Goal: Transaction & Acquisition: Purchase product/service

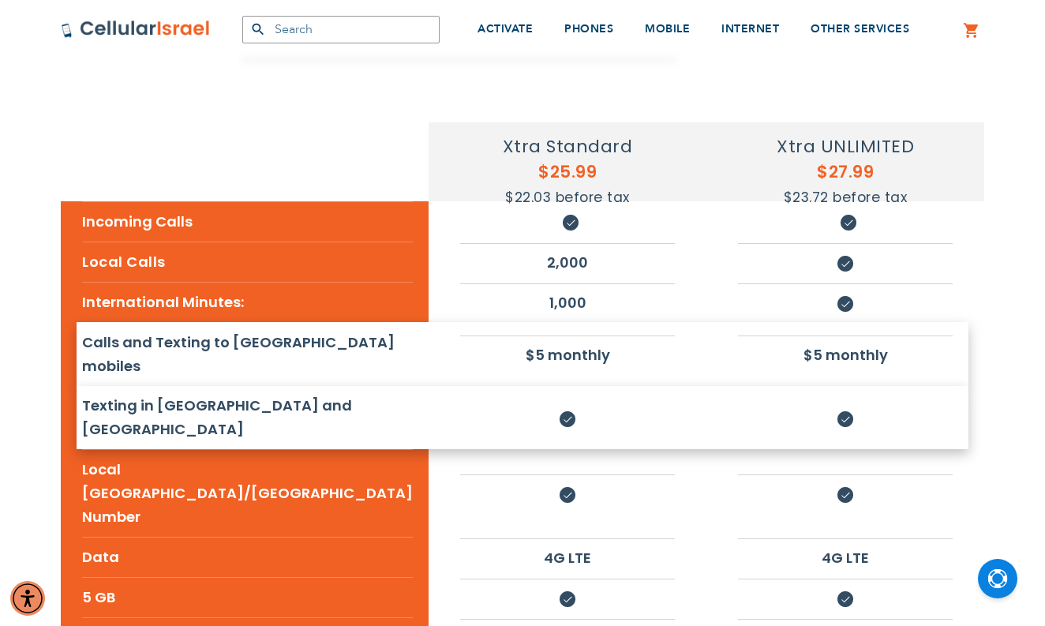
scroll to position [275, 0]
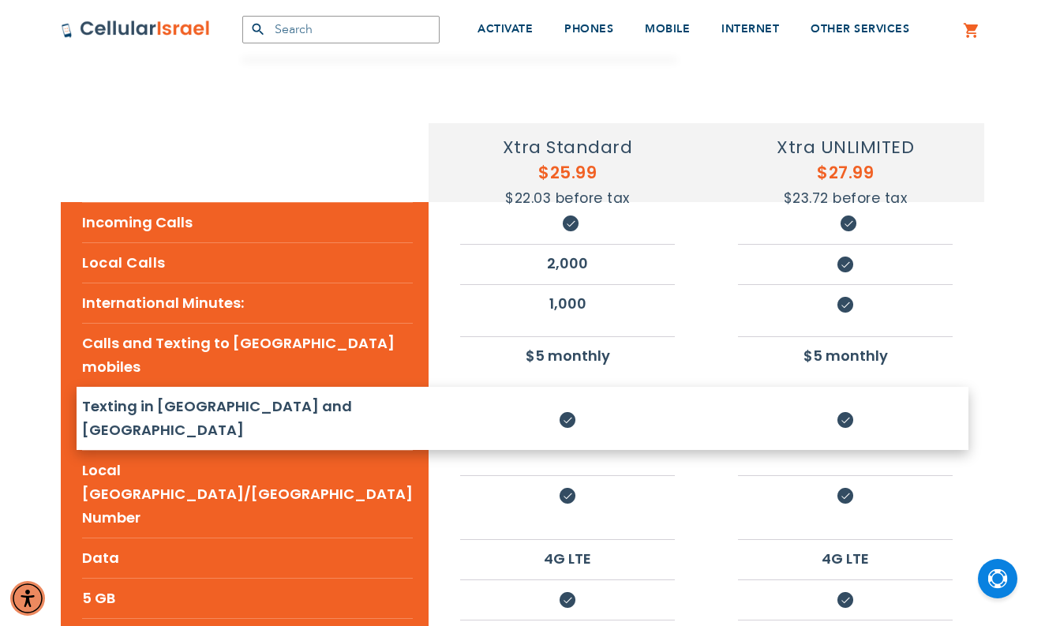
click at [193, 387] on li "Texting in [GEOGRAPHIC_DATA] and [GEOGRAPHIC_DATA]" at bounding box center [247, 418] width 331 height 63
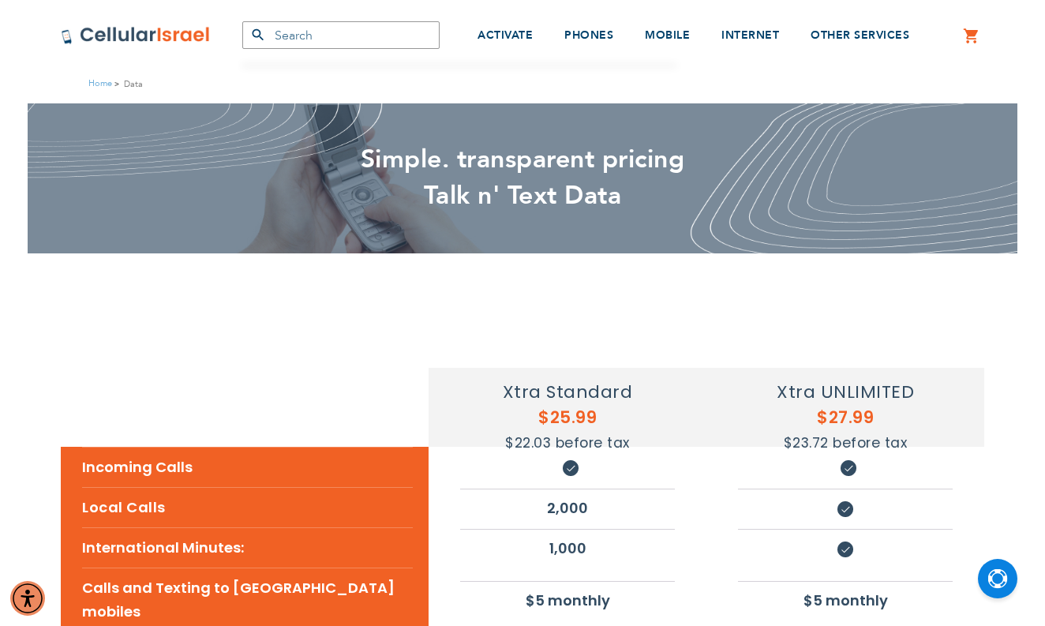
scroll to position [21, 0]
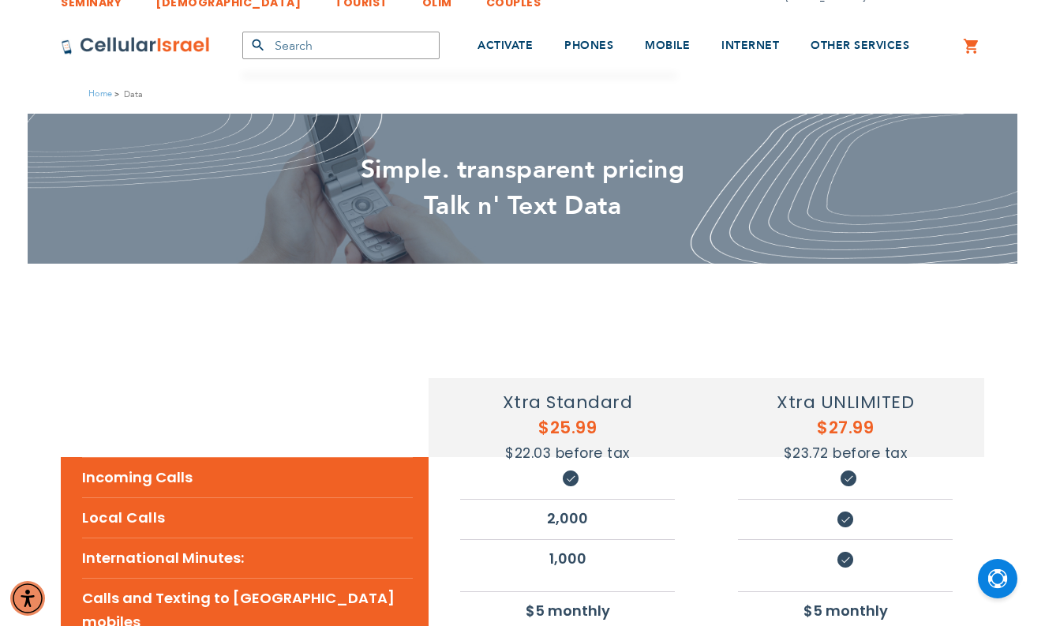
click at [541, 425] on h5 "$25.99 $22.03 before tax" at bounding box center [567, 439] width 278 height 49
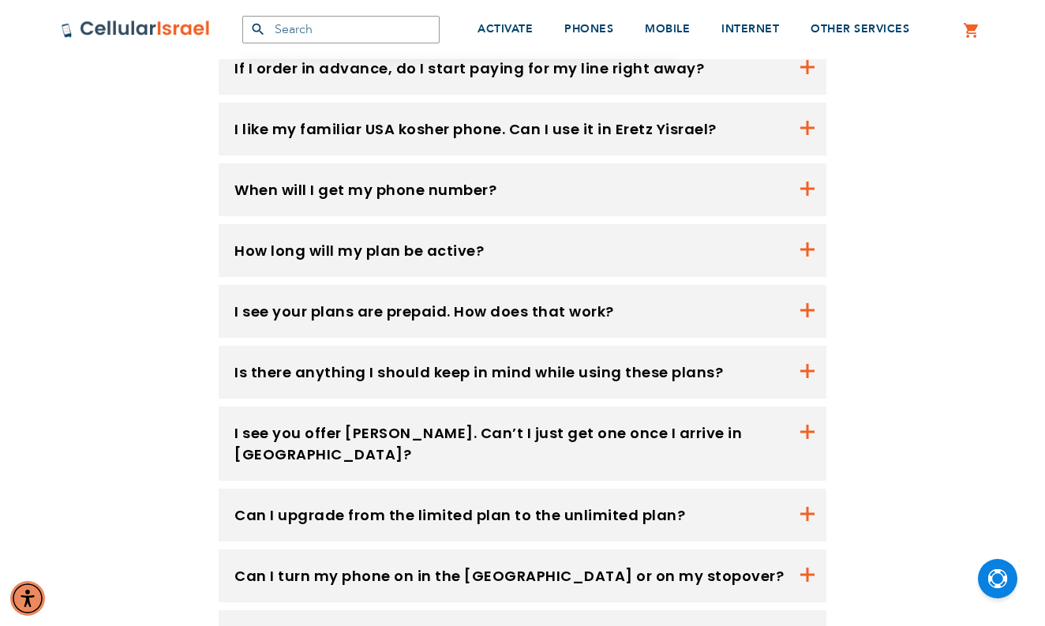
scroll to position [1475, 0]
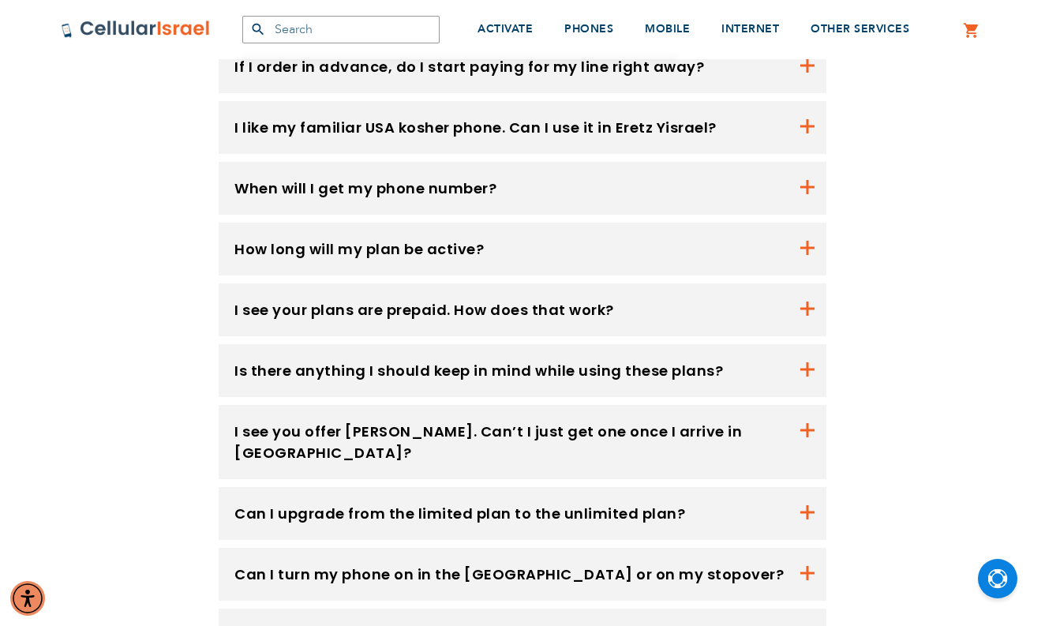
click at [931, 420] on div "Do you have plans for calls to mobile [GEOGRAPHIC_DATA] and [GEOGRAPHIC_DATA]? …" at bounding box center [522, 293] width 947 height 793
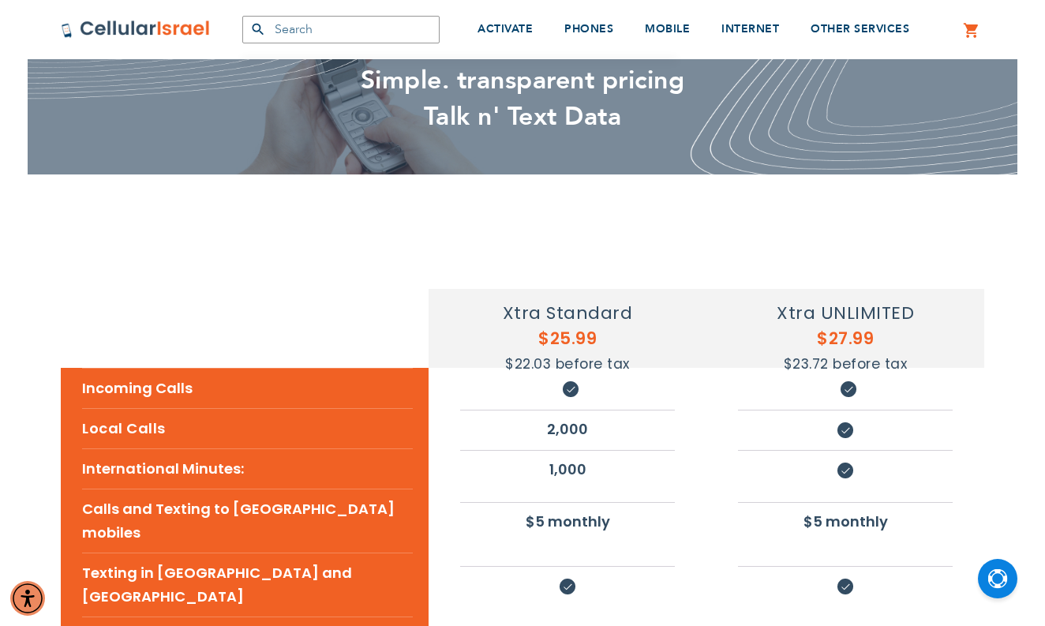
scroll to position [84, 0]
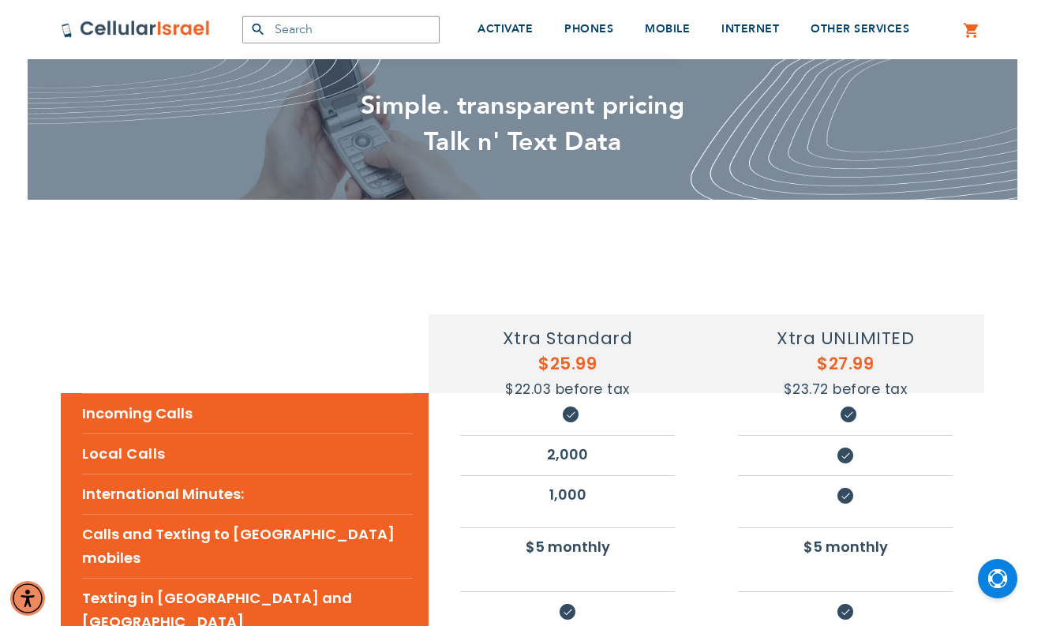
click at [708, 357] on h5 "$27.99 $23.72 before tax" at bounding box center [845, 375] width 278 height 49
click at [769, 358] on h5 "$27.99 $23.72 before tax" at bounding box center [845, 375] width 278 height 49
click at [503, 355] on h5 "$25.99 $22.03 before tax" at bounding box center [567, 375] width 278 height 49
click at [814, 338] on h4 "Xtra UNLIMITED" at bounding box center [845, 338] width 278 height 26
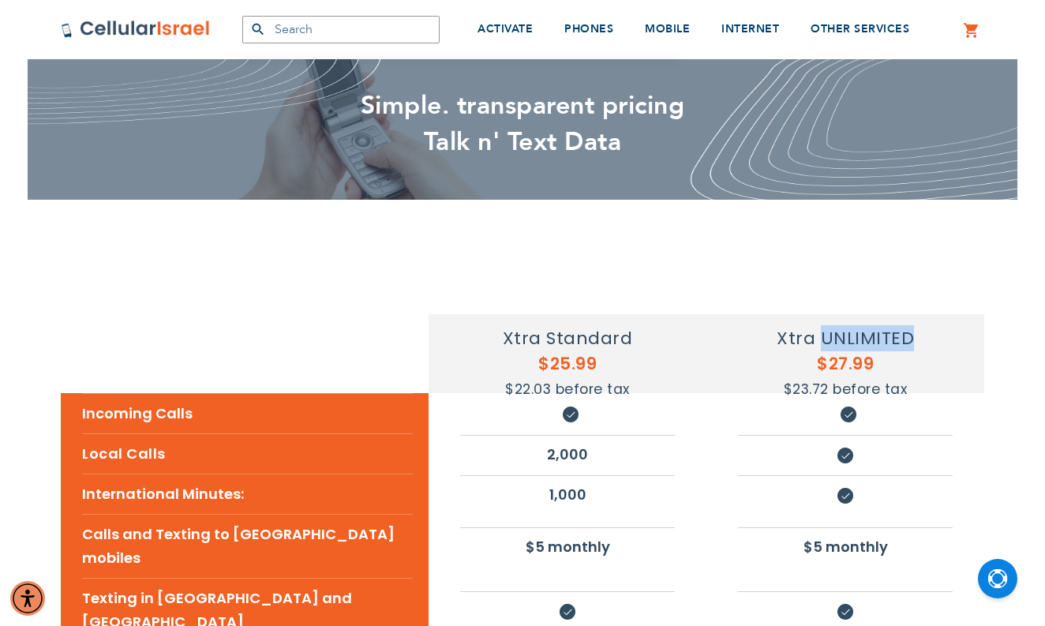
click at [815, 336] on h4 "Xtra UNLIMITED" at bounding box center [845, 338] width 278 height 26
click at [840, 368] on h5 "$27.99 $23.72 before tax" at bounding box center [845, 375] width 278 height 49
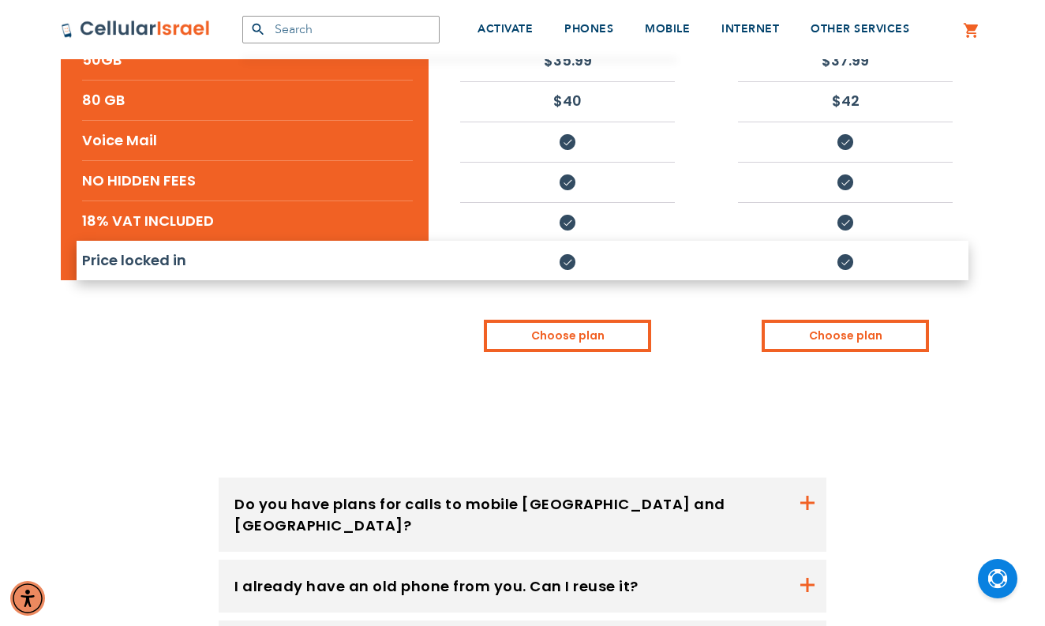
scroll to position [922, 0]
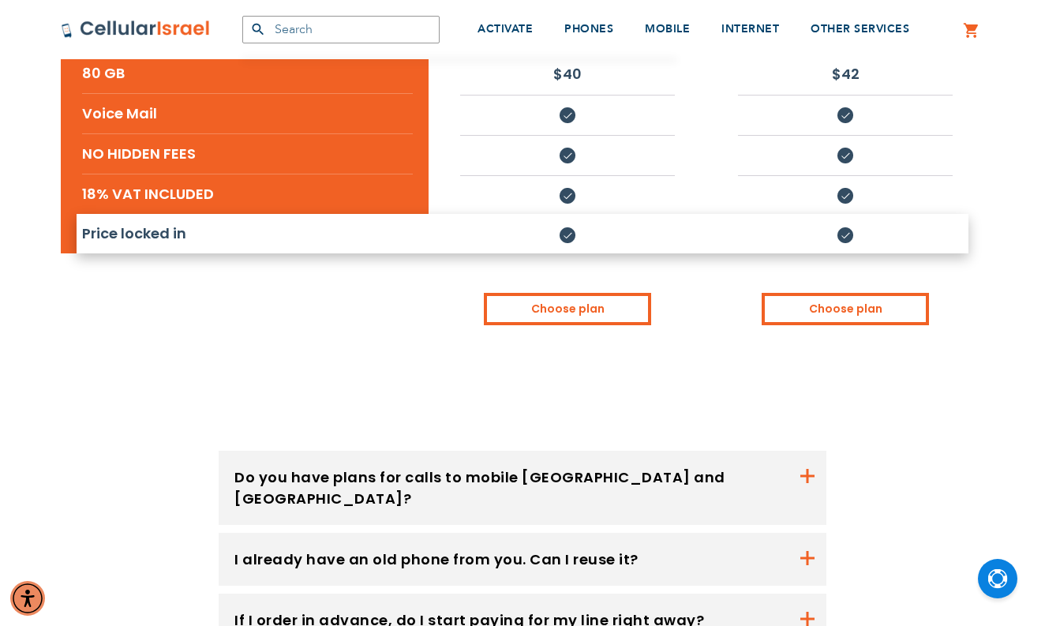
click at [836, 253] on tr "Price locked in" at bounding box center [522, 233] width 923 height 39
click at [832, 253] on tr "Price locked in" at bounding box center [522, 233] width 923 height 39
click at [154, 214] on li "Price locked in" at bounding box center [247, 233] width 331 height 39
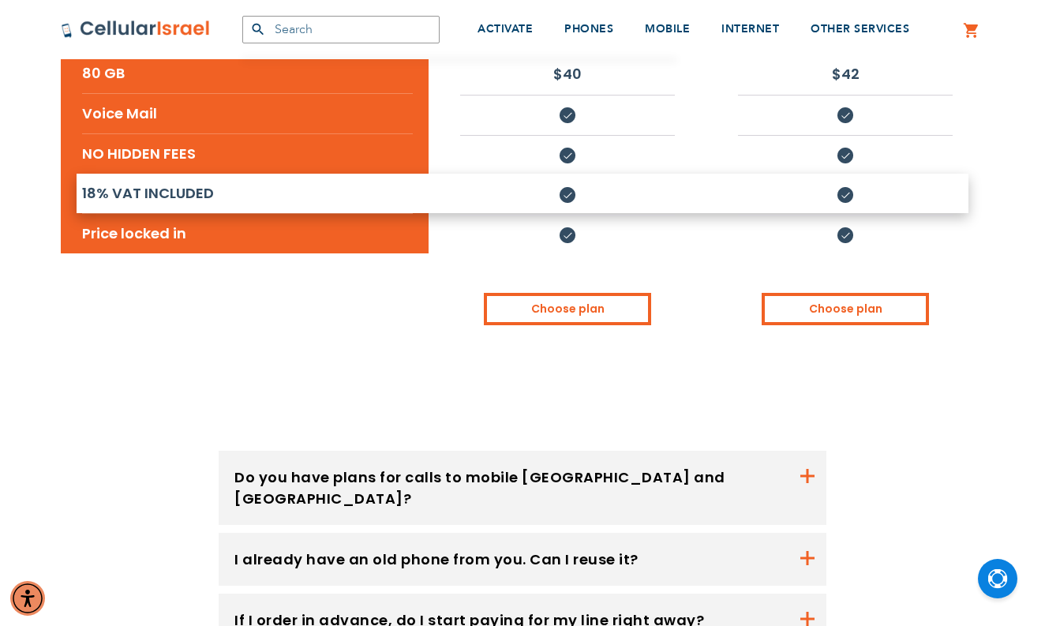
click at [183, 174] on li "18% VAT INCLUDED" at bounding box center [247, 193] width 331 height 39
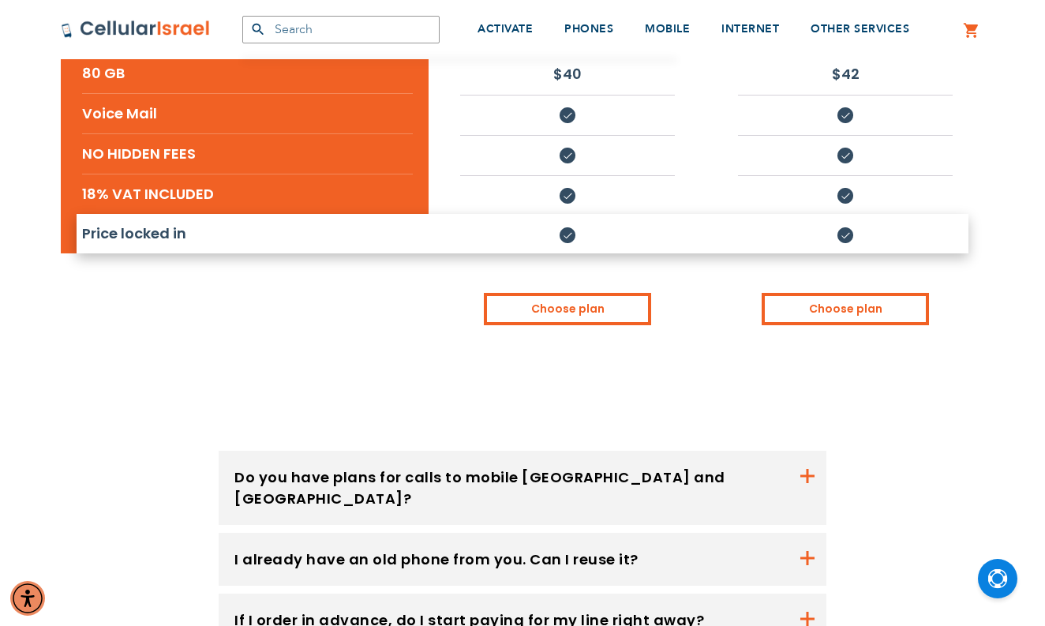
click at [297, 214] on tr "Price locked in" at bounding box center [522, 233] width 923 height 39
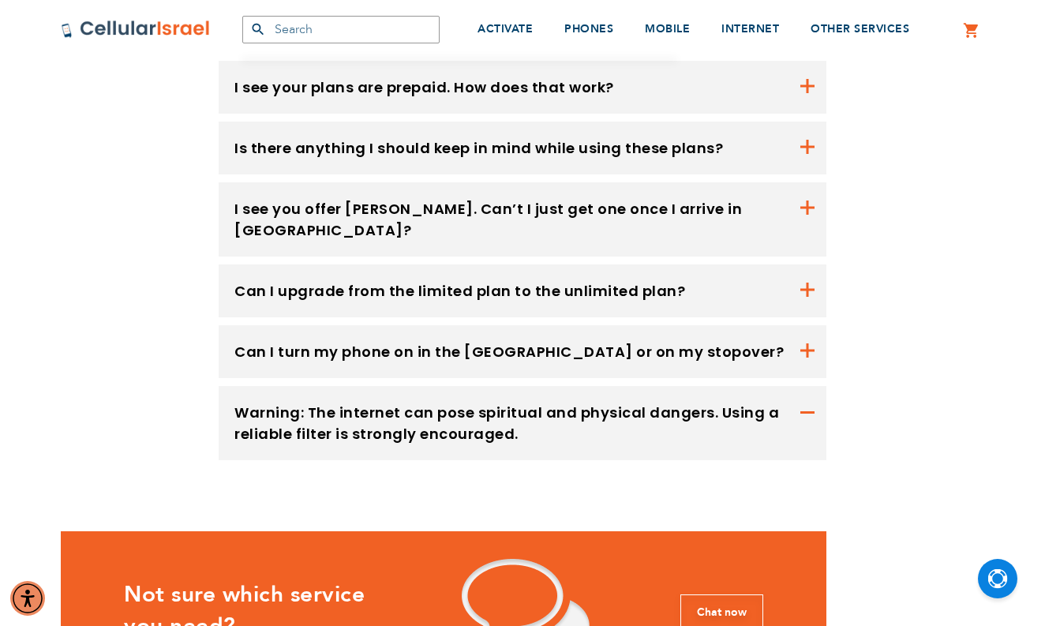
scroll to position [1725, 0]
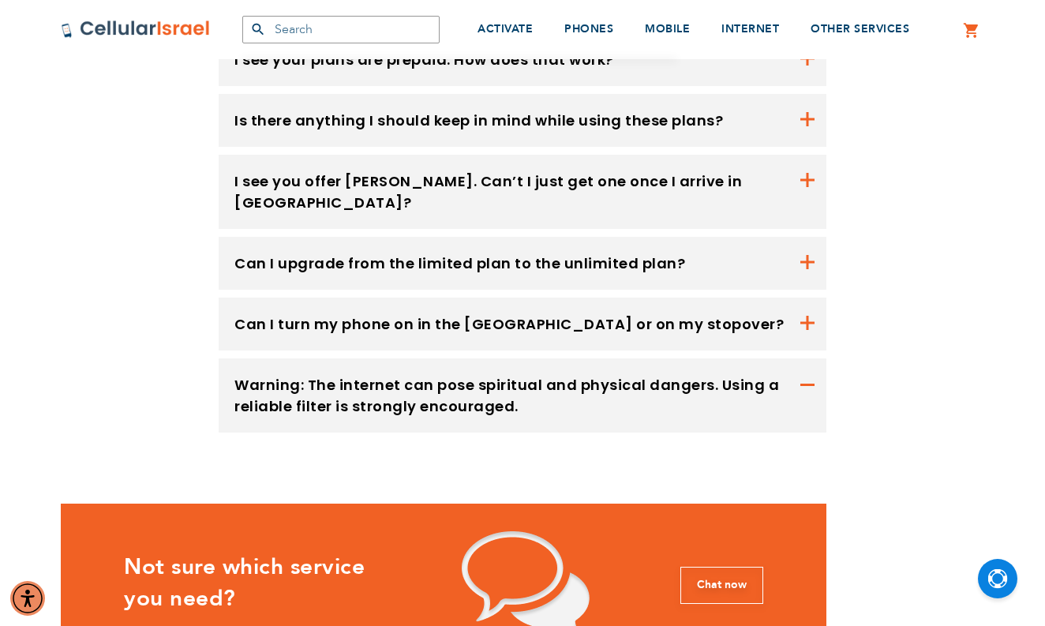
click at [314, 358] on button "Warning: The internet can pose spiritual and physical dangers. Using a reliable…" at bounding box center [523, 395] width 608 height 74
click at [178, 279] on div "Do you have plans for calls to mobile [GEOGRAPHIC_DATA] and [GEOGRAPHIC_DATA]? …" at bounding box center [522, 43] width 947 height 793
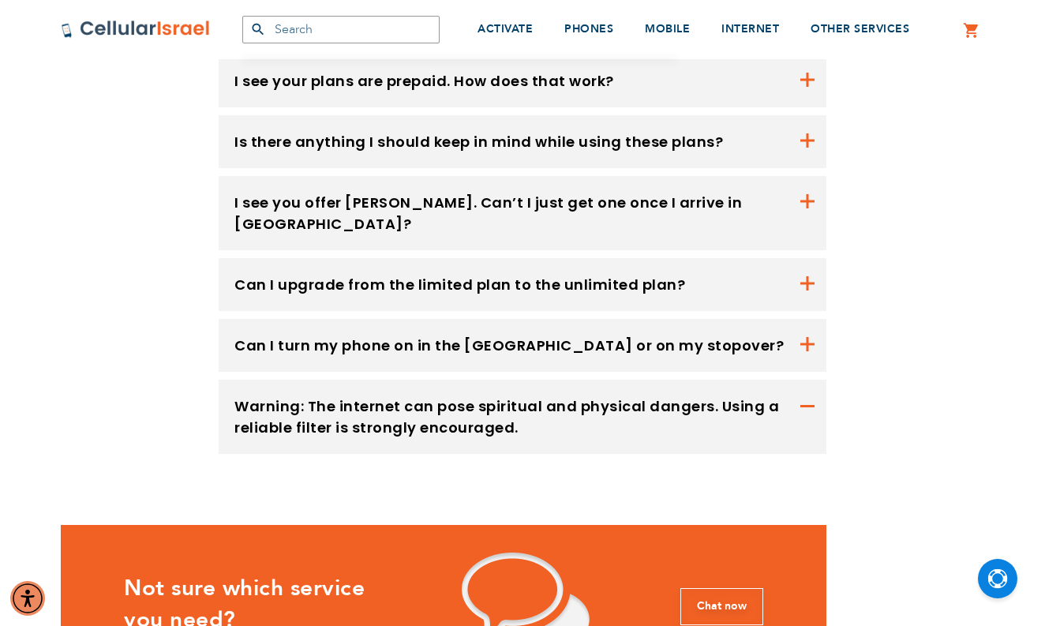
scroll to position [1699, 0]
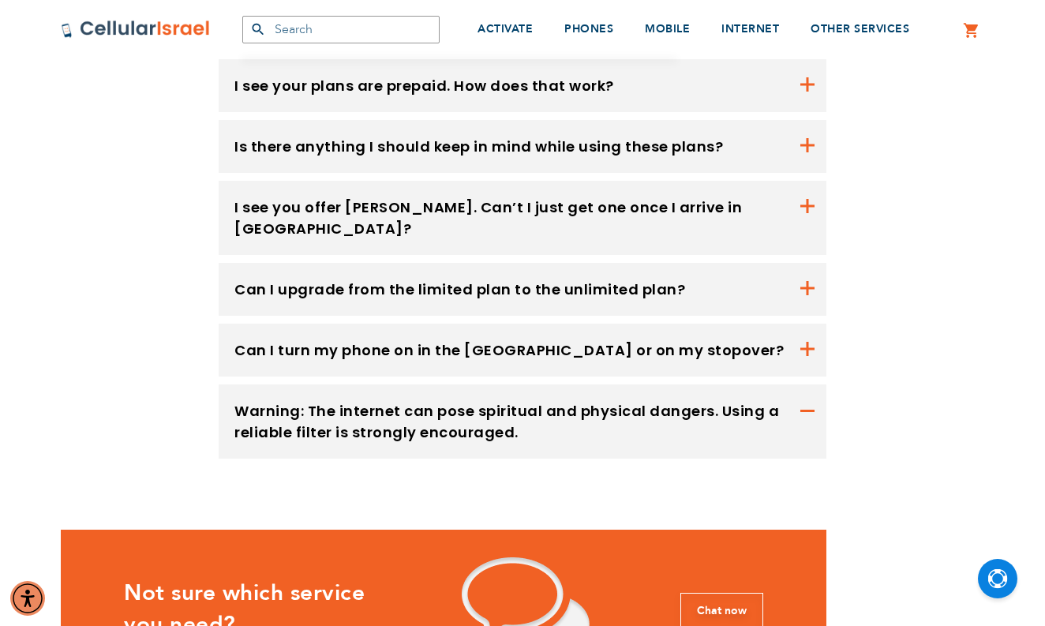
click at [797, 384] on button "Warning: The internet can pose spiritual and physical dangers. Using a reliable…" at bounding box center [523, 421] width 608 height 74
click at [806, 384] on button "Warning: The internet can pose spiritual and physical dangers. Using a reliable…" at bounding box center [523, 421] width 608 height 74
click at [806, 323] on button "Can I turn my phone on in the [GEOGRAPHIC_DATA] or on my stopover?" at bounding box center [523, 349] width 608 height 53
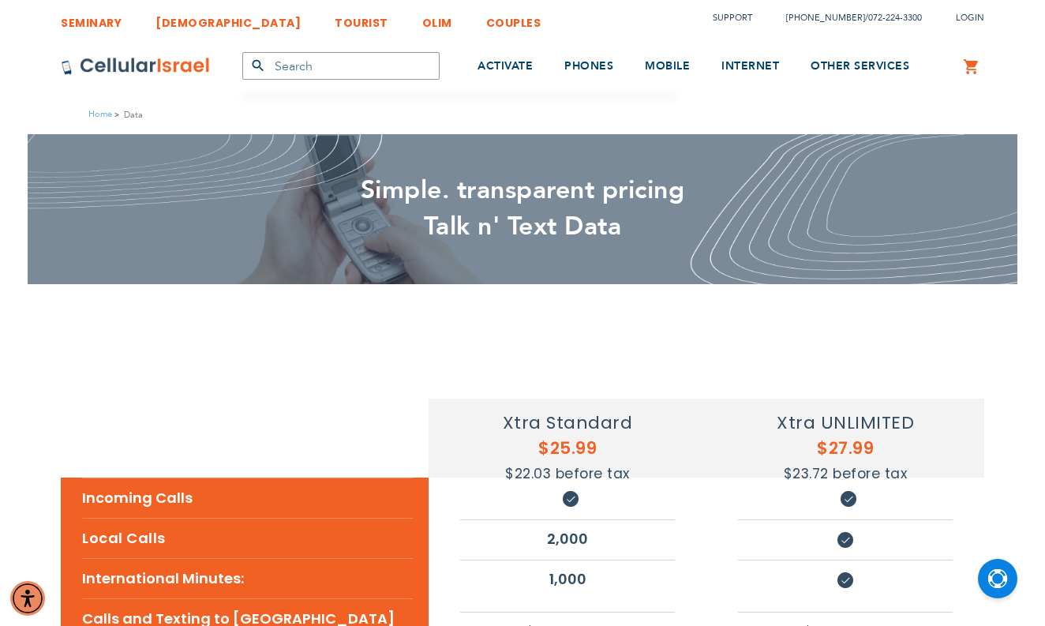
scroll to position [0, 0]
click at [804, 256] on div "Simple. transparent pricing Talk n' Text Data" at bounding box center [522, 209] width 989 height 150
click at [543, 119] on ul "Home Data" at bounding box center [522, 115] width 868 height 16
click at [533, 209] on h2 "Talk n' Text Data" at bounding box center [522, 227] width 923 height 36
click at [107, 109] on link "Home" at bounding box center [100, 114] width 24 height 12
